Goal: Task Accomplishment & Management: Use online tool/utility

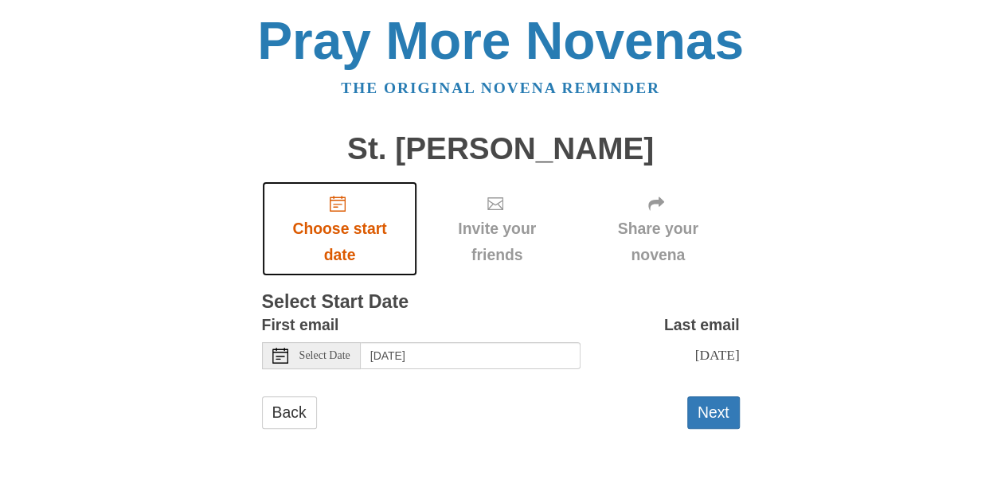
click at [333, 222] on span "Choose start date" at bounding box center [340, 242] width 124 height 53
click at [342, 231] on span "Choose start date" at bounding box center [340, 242] width 124 height 53
